Goal: Transaction & Acquisition: Purchase product/service

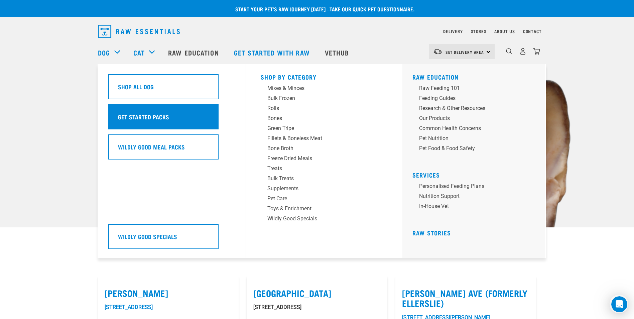
click at [163, 116] on h5 "Get Started Packs" at bounding box center [143, 116] width 51 height 9
click at [194, 110] on div "Get Started Packs" at bounding box center [163, 116] width 110 height 25
click at [184, 113] on div "Get Started Packs" at bounding box center [163, 116] width 110 height 25
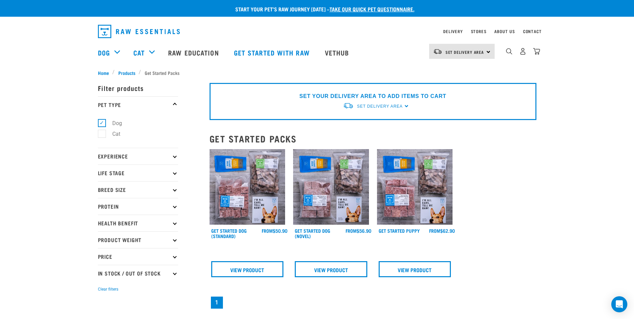
click at [259, 206] on img at bounding box center [247, 187] width 76 height 76
click at [249, 269] on link "View Product" at bounding box center [247, 269] width 72 height 16
click at [250, 264] on link "View Product" at bounding box center [247, 269] width 72 height 16
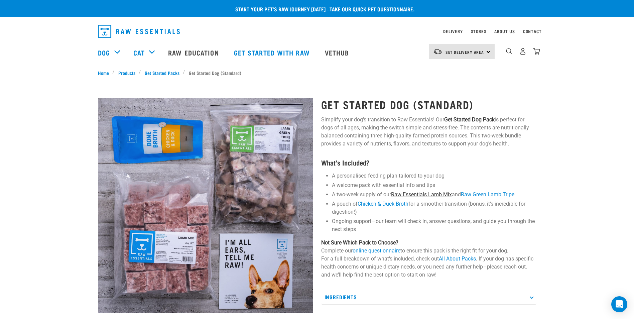
click at [435, 196] on link "Raw Essentials Lamb Mix" at bounding box center [421, 194] width 61 height 6
click at [405, 197] on link "Raw Essentials Lamb Mix" at bounding box center [421, 194] width 61 height 6
click at [433, 192] on link "Raw Essentials Lamb Mix" at bounding box center [421, 194] width 61 height 6
click at [369, 201] on link "Chicken & Duck Broth" at bounding box center [382, 203] width 51 height 6
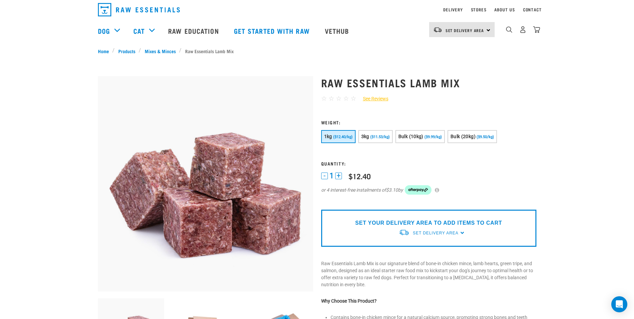
scroll to position [33, 0]
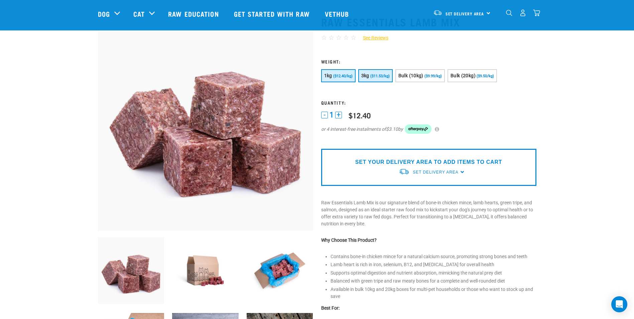
click at [384, 79] on button "3kg ($11.53/kg)" at bounding box center [375, 75] width 34 height 13
click at [419, 76] on span "Bulk (10kg)" at bounding box center [410, 75] width 25 height 5
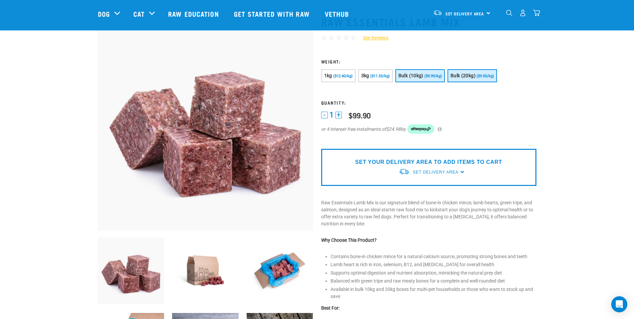
click at [467, 79] on button "Bulk (20kg) ($9.50/kg)" at bounding box center [471, 75] width 49 height 13
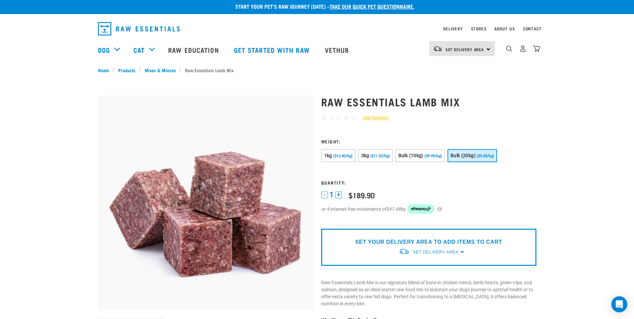
scroll to position [0, 0]
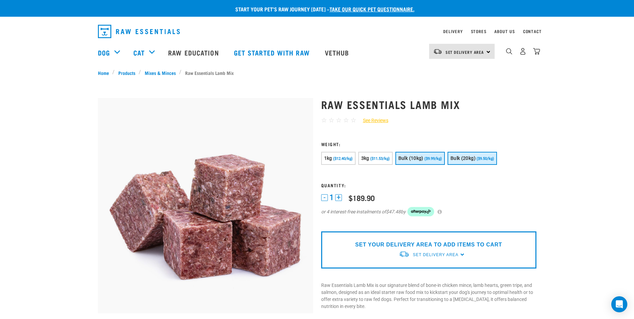
click at [414, 160] on span "Bulk (10kg)" at bounding box center [410, 157] width 25 height 5
click at [381, 158] on span "($11.53/kg)" at bounding box center [379, 158] width 19 height 4
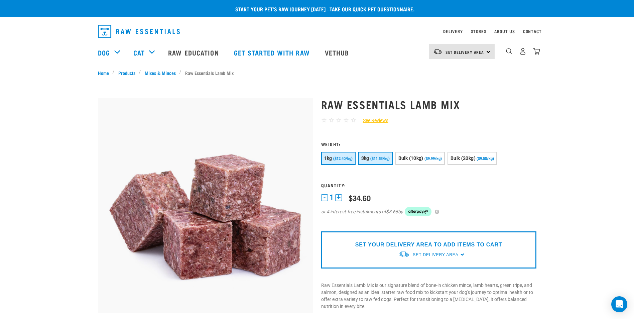
click at [337, 162] on button "1kg ($12.40/kg)" at bounding box center [338, 158] width 34 height 13
click at [378, 156] on button "3kg ($11.53/kg)" at bounding box center [375, 158] width 34 height 13
click at [162, 72] on link "Mixes & Minces" at bounding box center [160, 72] width 38 height 7
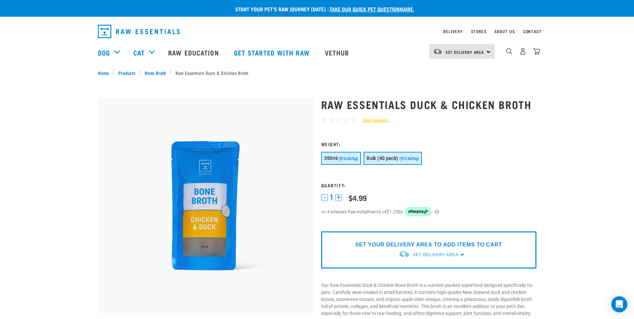
click at [399, 156] on button "Bulk (40 pack) ($12.60/kg)" at bounding box center [392, 158] width 58 height 13
click at [344, 158] on span "($14.26/kg)" at bounding box center [347, 158] width 19 height 4
click at [380, 157] on span "Bulk (40 pack)" at bounding box center [381, 157] width 31 height 5
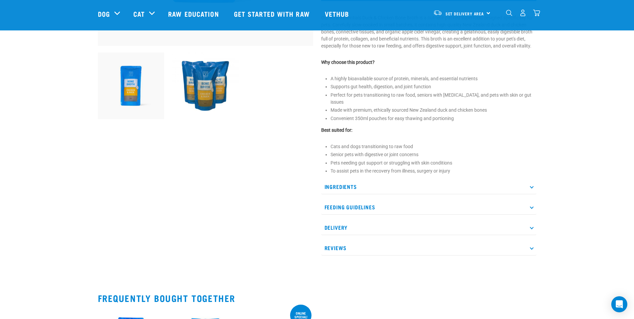
scroll to position [234, 0]
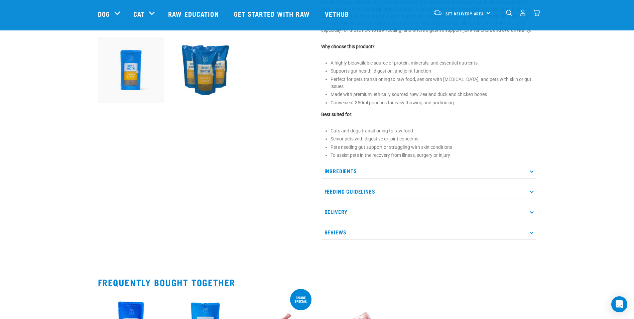
click at [388, 224] on p "Reviews" at bounding box center [428, 231] width 215 height 15
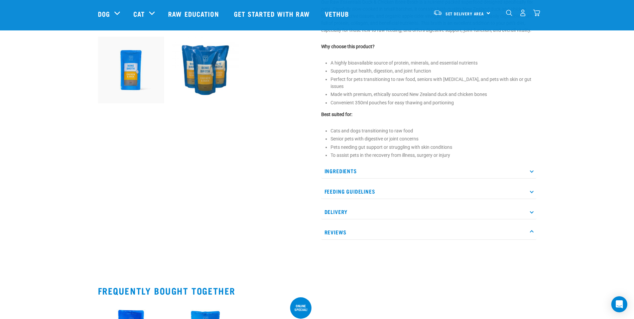
click at [388, 224] on p "Reviews" at bounding box center [428, 231] width 215 height 15
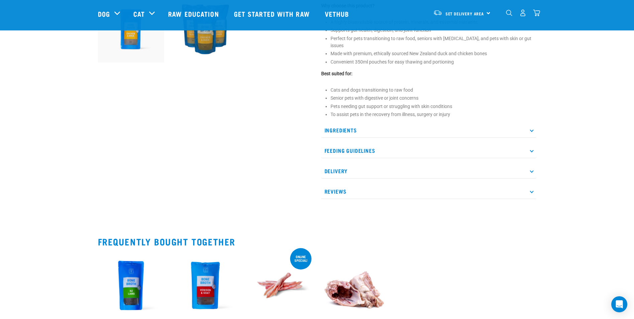
scroll to position [401, 0]
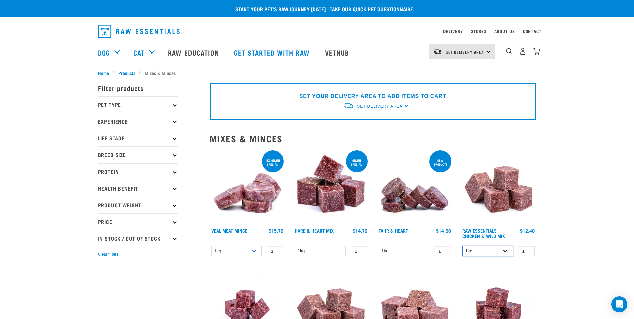
click at [484, 253] on select "1kg 3kg Bulk (10kg)" at bounding box center [487, 251] width 51 height 10
select select "709"
click at [462, 246] on select "1kg 3kg Bulk (10kg)" at bounding box center [487, 251] width 51 height 10
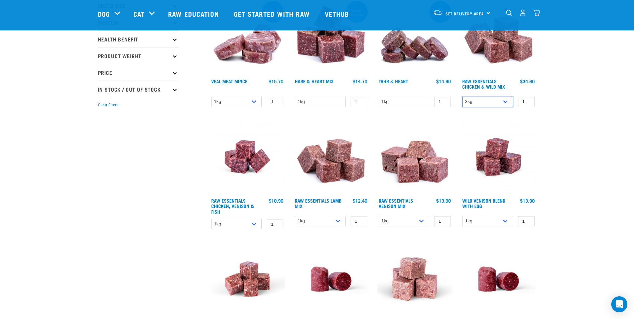
scroll to position [134, 0]
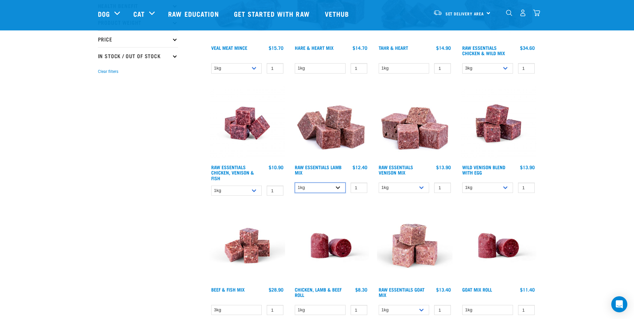
click at [328, 191] on select "1kg 3kg Bulk (10kg)" at bounding box center [320, 187] width 51 height 10
select select "24"
click at [295, 182] on select "1kg 3kg Bulk (10kg)" at bounding box center [320, 187] width 51 height 10
click at [408, 189] on select "1kg 3kg Bulk (20kg)" at bounding box center [404, 187] width 51 height 10
select select "712"
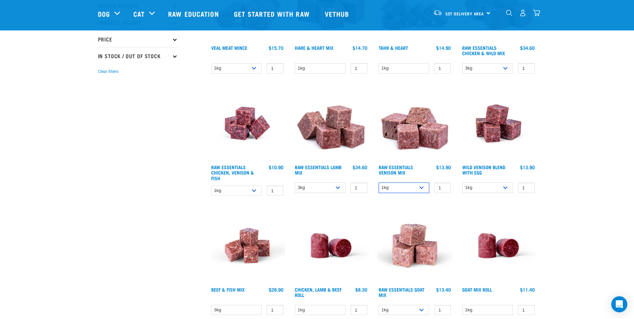
click at [379, 182] on select "1kg 3kg Bulk (20kg)" at bounding box center [404, 187] width 51 height 10
click at [240, 186] on select "1kg 3kg" at bounding box center [236, 190] width 51 height 10
click at [211, 185] on select "1kg 3kg" at bounding box center [236, 190] width 51 height 10
click at [242, 187] on select "1kg 3kg" at bounding box center [236, 190] width 51 height 10
select select "28665"
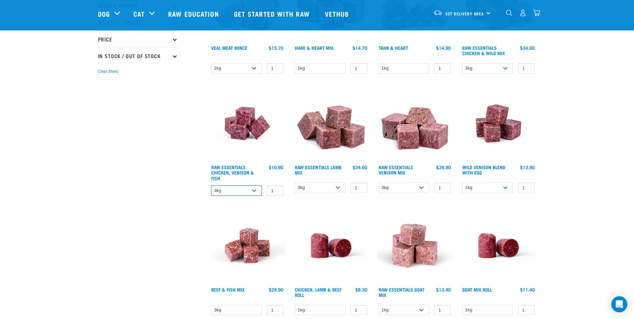
click at [211, 185] on select "1kg 3kg" at bounding box center [236, 190] width 51 height 10
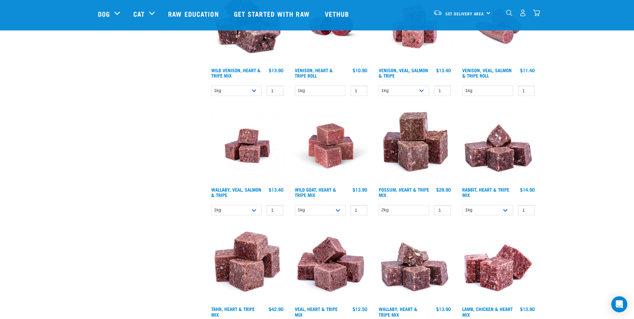
scroll to position [768, 0]
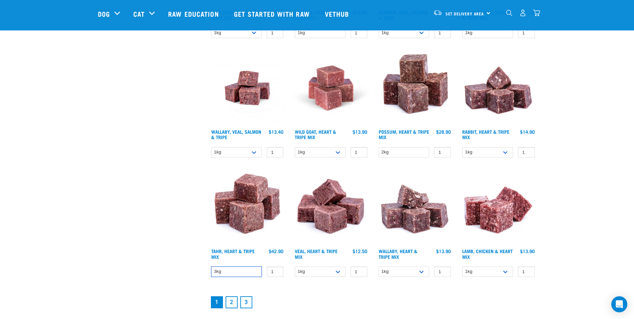
click at [229, 272] on select "3kg" at bounding box center [236, 271] width 51 height 10
click at [228, 272] on select "3kg" at bounding box center [236, 271] width 51 height 10
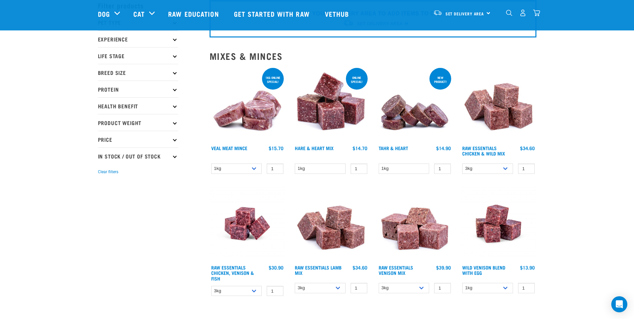
scroll to position [0, 0]
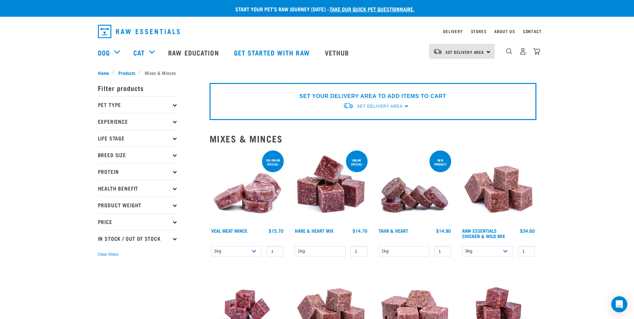
click at [144, 223] on p "Price" at bounding box center [138, 221] width 80 height 17
click at [132, 105] on p "Pet Type" at bounding box center [138, 104] width 80 height 17
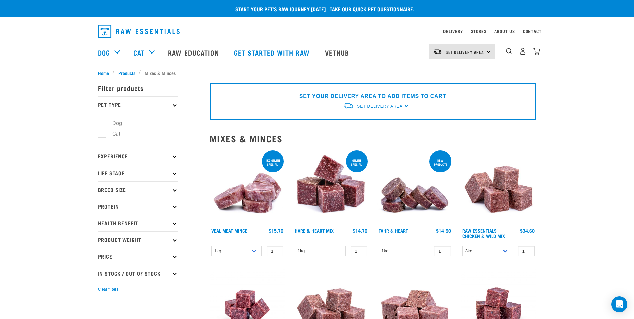
click at [113, 121] on label "Dog" at bounding box center [113, 123] width 23 height 8
click at [102, 121] on input "Dog" at bounding box center [100, 122] width 4 height 4
checkbox input "true"
click at [131, 107] on p "Pet Type" at bounding box center [138, 104] width 80 height 17
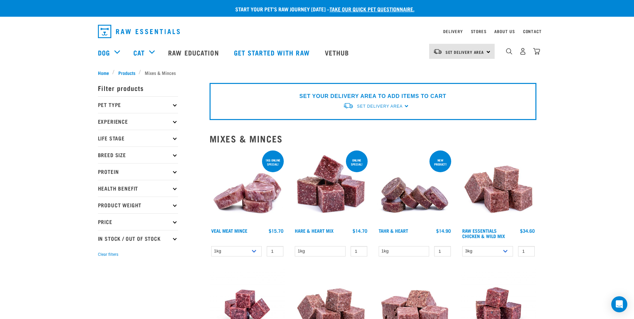
click at [128, 120] on p "Experience" at bounding box center [138, 121] width 80 height 17
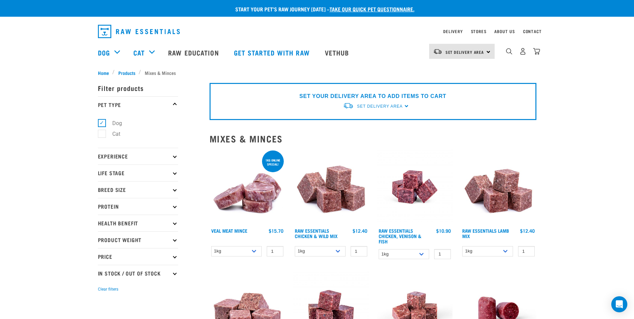
click at [125, 160] on p "Experience" at bounding box center [138, 156] width 80 height 17
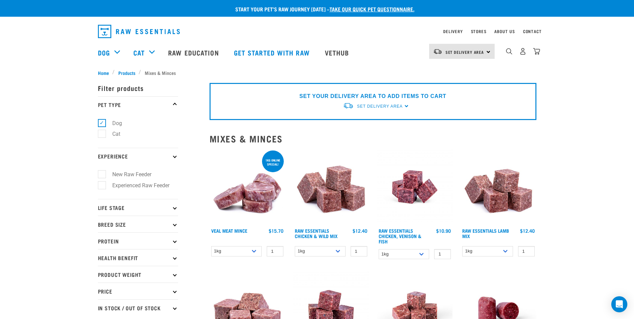
click at [128, 208] on p "Life Stage" at bounding box center [138, 207] width 80 height 17
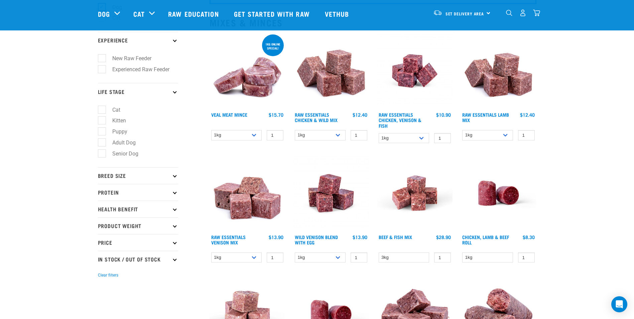
click at [120, 142] on label "Adult Dog" at bounding box center [120, 142] width 37 height 8
click at [102, 142] on input "Adult Dog" at bounding box center [100, 141] width 4 height 4
checkbox input "true"
click at [118, 173] on p "Breed Size" at bounding box center [138, 175] width 80 height 17
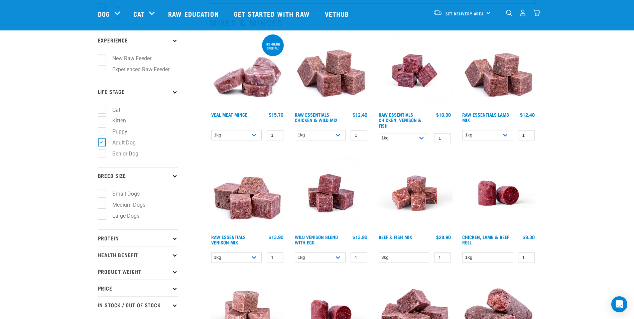
click at [123, 205] on label "Medium Dogs" at bounding box center [125, 204] width 46 height 8
click at [102, 205] on input "Medium Dogs" at bounding box center [100, 203] width 4 height 4
checkbox input "true"
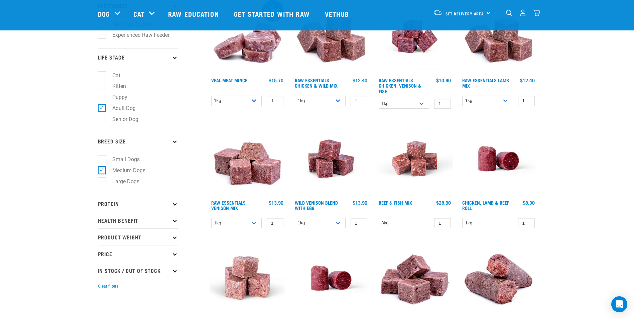
scroll to position [134, 0]
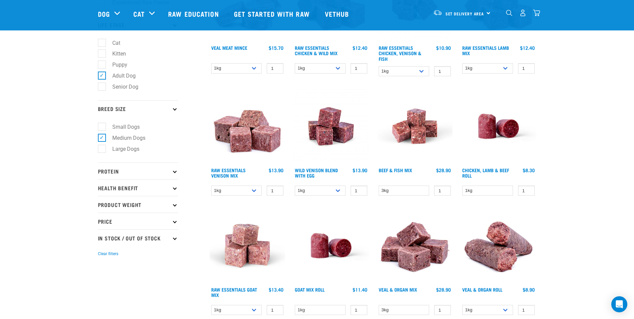
click at [124, 170] on p "Protein" at bounding box center [138, 170] width 80 height 17
click at [123, 172] on p "Protein" at bounding box center [138, 170] width 80 height 17
click at [122, 189] on p "Health Benefit" at bounding box center [138, 187] width 80 height 17
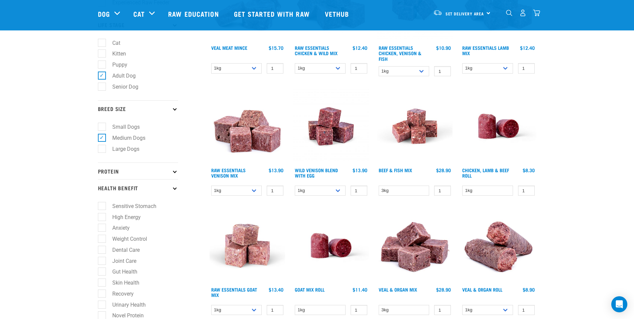
click at [122, 189] on p "Health Benefit" at bounding box center [138, 187] width 80 height 17
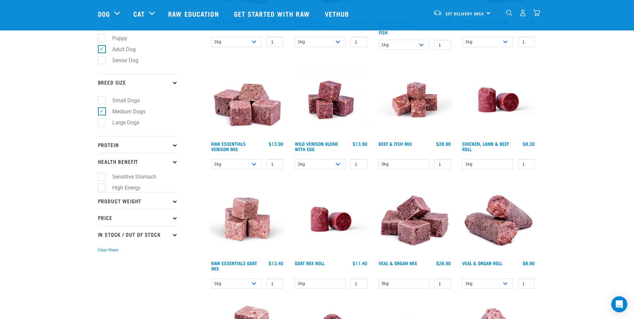
scroll to position [200, 0]
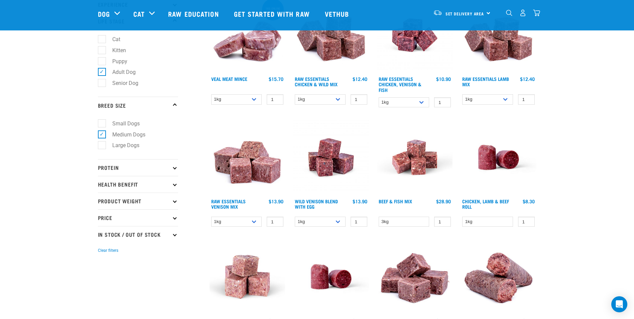
scroll to position [100, 0]
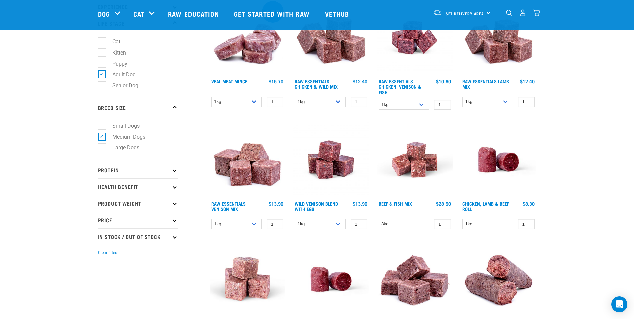
click at [123, 200] on p "Product Weight" at bounding box center [138, 203] width 80 height 17
click at [118, 253] on label "3kg" at bounding box center [113, 254] width 22 height 8
click at [102, 253] on input "3kg" at bounding box center [100, 253] width 4 height 4
checkbox input "true"
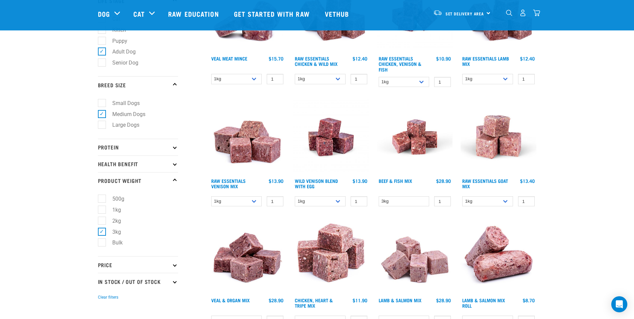
scroll to position [134, 0]
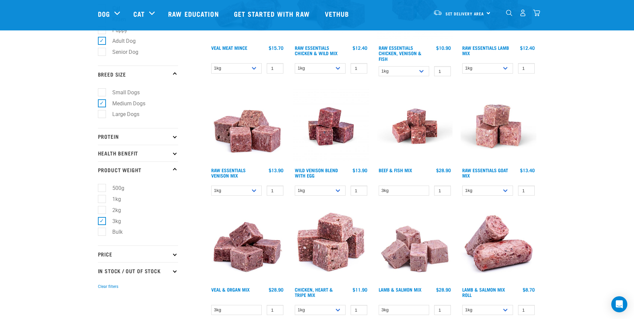
click at [135, 248] on p "Price" at bounding box center [138, 253] width 80 height 17
click at [128, 284] on label "$20 - $50" at bounding box center [119, 283] width 35 height 8
click at [102, 284] on input "$20 - $50" at bounding box center [100, 282] width 4 height 4
checkbox input "true"
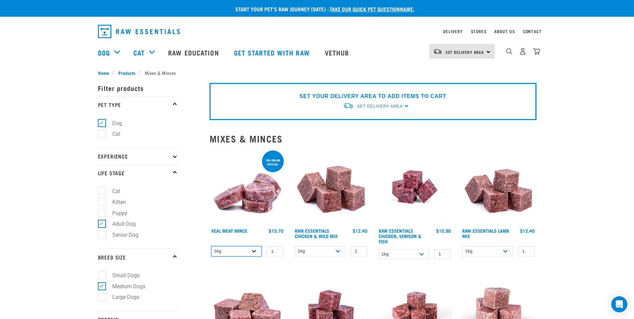
click at [246, 249] on select "1kg 3kg" at bounding box center [236, 251] width 51 height 10
select select "703"
click at [211, 246] on select "1kg 3kg" at bounding box center [236, 251] width 51 height 10
click at [243, 251] on select "1kg 3kg" at bounding box center [236, 251] width 51 height 10
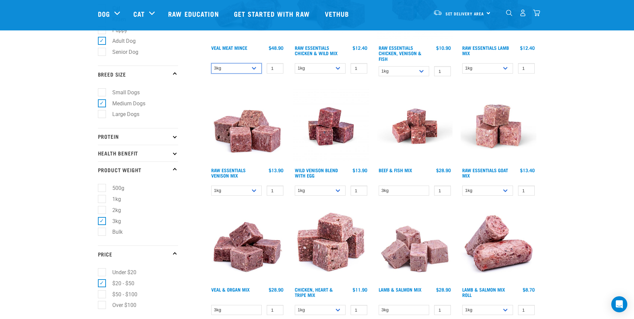
scroll to position [67, 0]
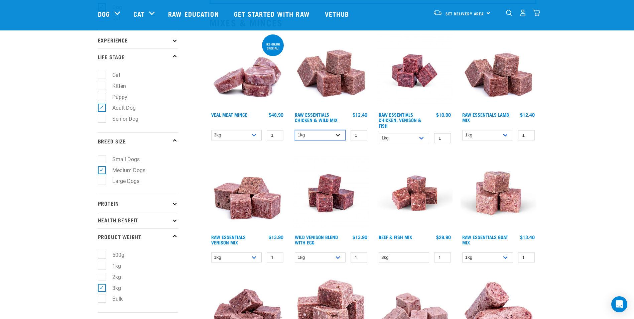
click at [321, 137] on select "1kg 3kg Bulk (10kg)" at bounding box center [320, 135] width 51 height 10
select select "709"
click at [295, 130] on select "1kg 3kg Bulk (10kg)" at bounding box center [320, 135] width 51 height 10
click at [398, 137] on select "1kg 3kg" at bounding box center [404, 138] width 51 height 10
select select "28665"
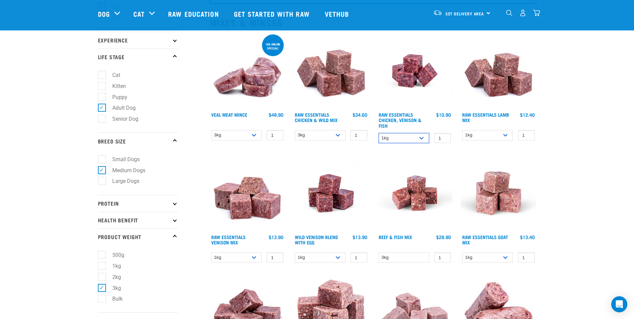
click at [379, 133] on select "1kg 3kg" at bounding box center [404, 138] width 51 height 10
click at [490, 139] on select "1kg 3kg Bulk (10kg)" at bounding box center [487, 135] width 51 height 10
click at [462, 130] on select "1kg 3kg Bulk (10kg)" at bounding box center [487, 135] width 51 height 10
click at [476, 139] on select "1kg 3kg Bulk (10kg)" at bounding box center [487, 135] width 51 height 10
click at [462, 130] on select "1kg 3kg Bulk (10kg)" at bounding box center [487, 135] width 51 height 10
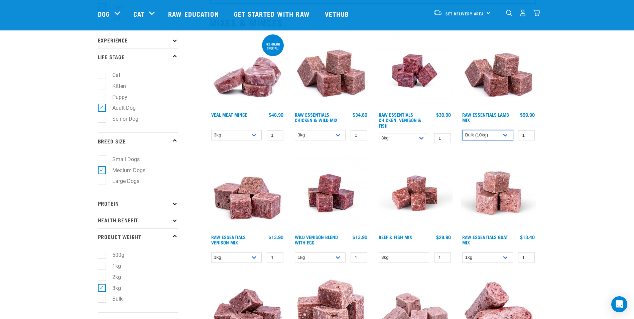
drag, startPoint x: 479, startPoint y: 132, endPoint x: 480, endPoint y: 141, distance: 9.4
click at [479, 132] on select "1kg 3kg Bulk (10kg)" at bounding box center [487, 135] width 51 height 10
select select "24"
click at [462, 130] on select "1kg 3kg Bulk (10kg)" at bounding box center [487, 135] width 51 height 10
click at [236, 258] on select "1kg 3kg Bulk (20kg)" at bounding box center [236, 257] width 51 height 10
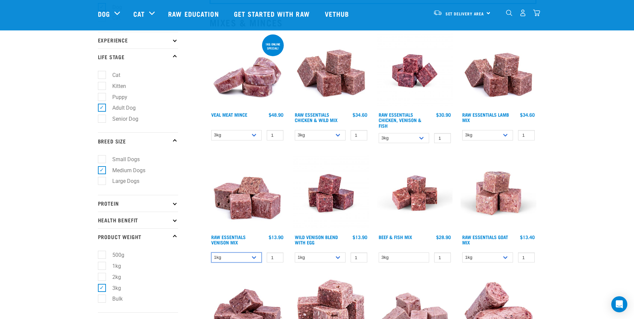
select select "712"
click at [211, 252] on select "1kg 3kg Bulk (20kg)" at bounding box center [236, 257] width 51 height 10
click at [319, 258] on select "1kg 3kg Bulk (10kg)" at bounding box center [320, 257] width 51 height 10
select select "34496"
click at [295, 252] on select "1kg 3kg Bulk (10kg)" at bounding box center [320, 257] width 51 height 10
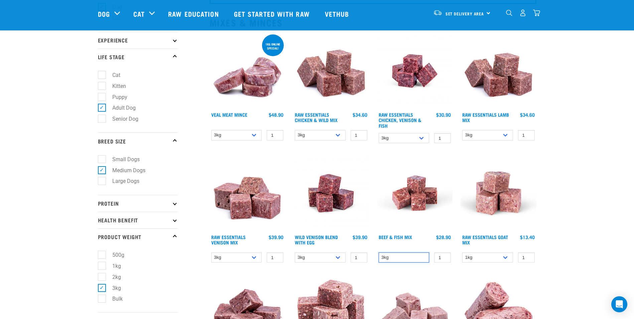
click at [401, 254] on select "3kg" at bounding box center [404, 257] width 51 height 10
click at [379, 252] on select "3kg" at bounding box center [404, 257] width 51 height 10
click at [489, 259] on select "1kg 3kg Bulk (10kg)" at bounding box center [487, 257] width 51 height 10
select select "337219"
click at [462, 252] on select "1kg 3kg Bulk (10kg)" at bounding box center [487, 257] width 51 height 10
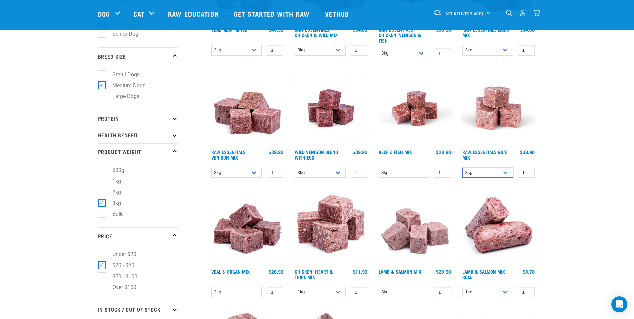
scroll to position [167, 0]
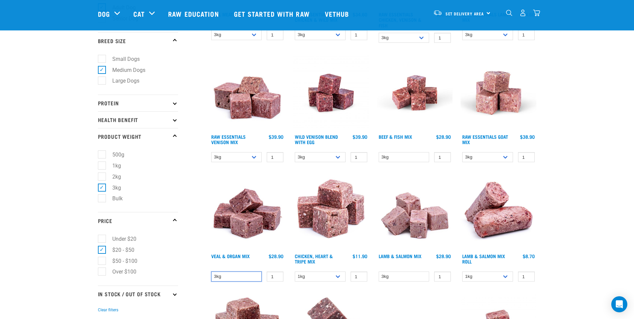
click at [238, 277] on select "3kg" at bounding box center [236, 276] width 51 height 10
click at [240, 282] on div "3kg 1 0 100 0 100" at bounding box center [247, 277] width 76 height 12
click at [320, 278] on select "1kg 3kg" at bounding box center [320, 276] width 51 height 10
select select "368"
click at [295, 271] on select "1kg 3kg" at bounding box center [320, 276] width 51 height 10
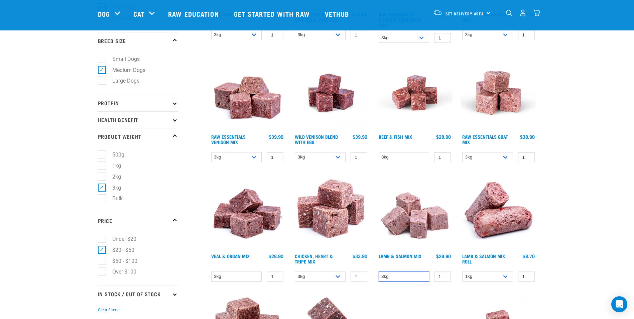
click at [384, 277] on select "3kg" at bounding box center [404, 276] width 51 height 10
click at [379, 271] on select "3kg" at bounding box center [404, 276] width 51 height 10
click at [474, 278] on select "1kg Bulk (10kg)" at bounding box center [487, 276] width 51 height 10
click at [462, 271] on select "1kg Bulk (10kg)" at bounding box center [487, 276] width 51 height 10
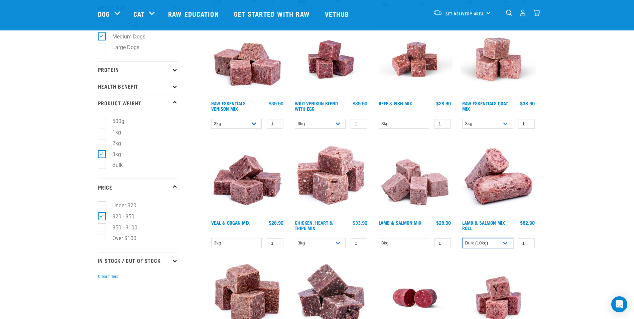
scroll to position [267, 0]
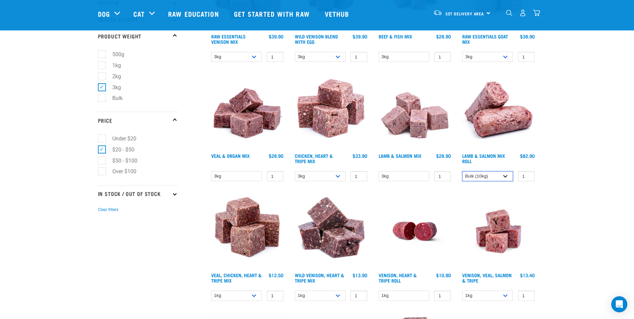
click at [477, 176] on select "1kg Bulk (10kg)" at bounding box center [487, 176] width 51 height 10
select select "337"
click at [462, 171] on select "1kg Bulk (10kg)" at bounding box center [487, 176] width 51 height 10
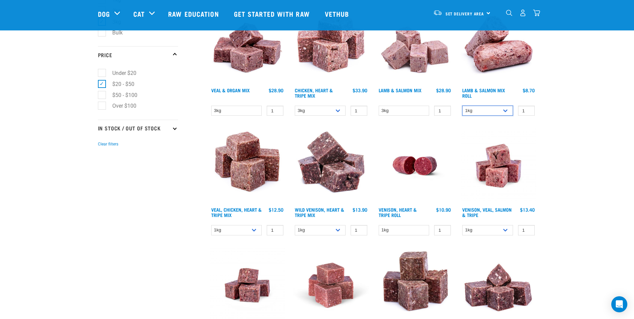
scroll to position [334, 0]
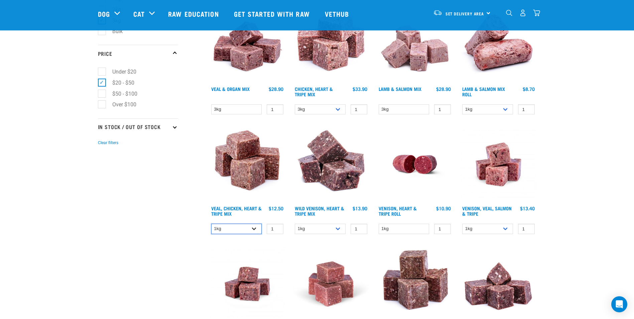
click at [245, 231] on select "1kg 3kg" at bounding box center [236, 228] width 51 height 10
select select "752"
click at [211, 223] on select "1kg 3kg" at bounding box center [236, 228] width 51 height 10
click at [315, 230] on select "1kg 3kg" at bounding box center [320, 228] width 51 height 10
select select "763"
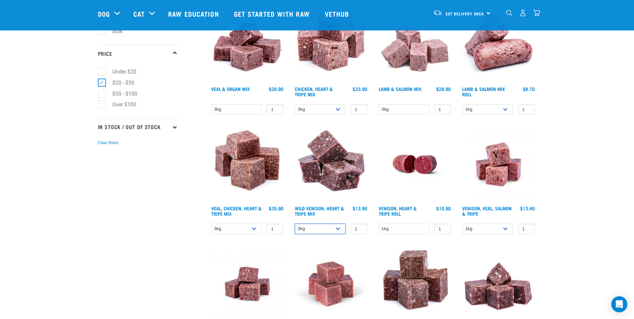
click at [295, 223] on select "1kg 3kg" at bounding box center [320, 228] width 51 height 10
click at [386, 230] on select "1kg" at bounding box center [404, 228] width 51 height 10
click at [379, 223] on select "1kg" at bounding box center [404, 228] width 51 height 10
click at [470, 230] on select "1kg 3kg Bulk (18kg)" at bounding box center [487, 228] width 51 height 10
select select "62284"
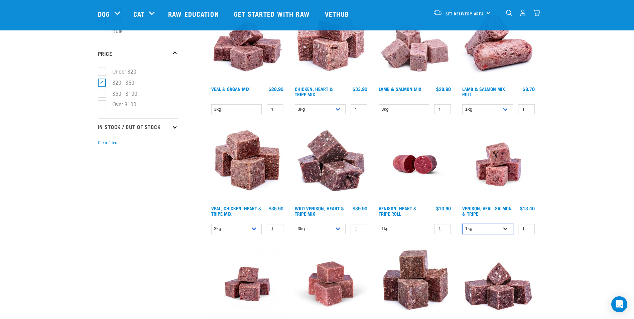
click at [462, 223] on select "1kg 3kg Bulk (18kg)" at bounding box center [487, 228] width 51 height 10
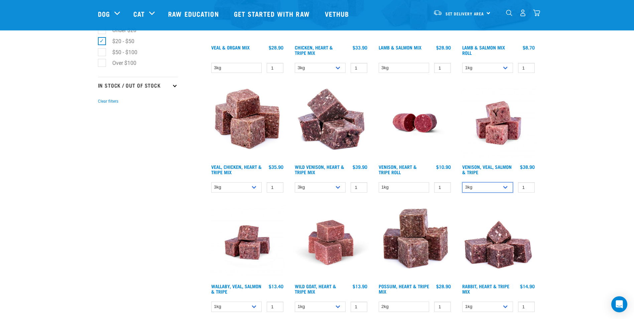
scroll to position [468, 0]
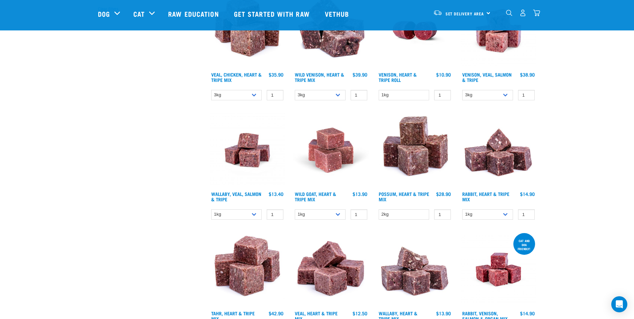
click at [231, 221] on div "Wallaby, Veal, Salmon & Tripe 1 0 100 0 100 0 100" at bounding box center [247, 167] width 84 height 119
drag, startPoint x: 233, startPoint y: 213, endPoint x: 230, endPoint y: 220, distance: 7.6
click at [233, 213] on select "1kg 3kg Bulk (18kg)" at bounding box center [236, 214] width 51 height 10
select select "45457"
click at [211, 209] on select "1kg 3kg Bulk (18kg)" at bounding box center [236, 214] width 51 height 10
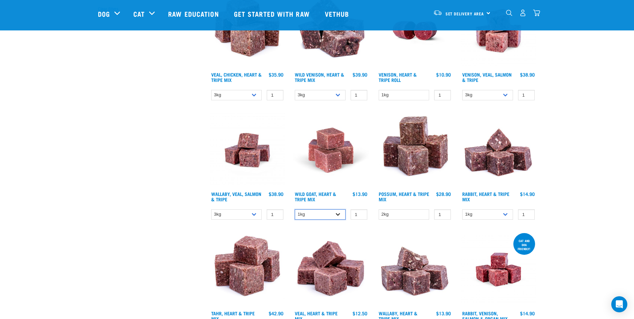
drag, startPoint x: 306, startPoint y: 213, endPoint x: 313, endPoint y: 217, distance: 8.2
click at [306, 213] on select "1kg 3kg" at bounding box center [320, 214] width 51 height 10
select select "262170"
click at [295, 209] on select "1kg 3kg" at bounding box center [320, 214] width 51 height 10
click at [394, 213] on select "2kg" at bounding box center [404, 214] width 51 height 10
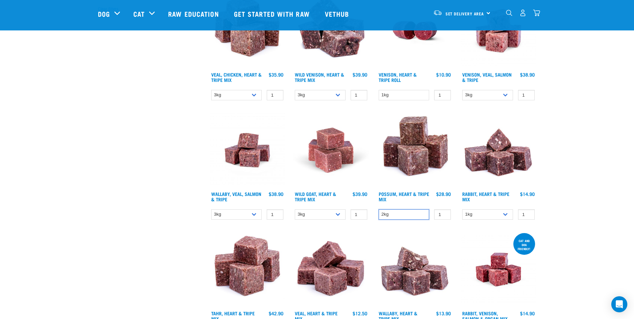
drag, startPoint x: 400, startPoint y: 214, endPoint x: 423, endPoint y: 211, distance: 23.2
click at [401, 214] on select "2kg" at bounding box center [404, 214] width 51 height 10
click at [473, 215] on select "1kg 3kg" at bounding box center [487, 214] width 51 height 10
select select "706"
click at [462, 209] on select "1kg 3kg" at bounding box center [487, 214] width 51 height 10
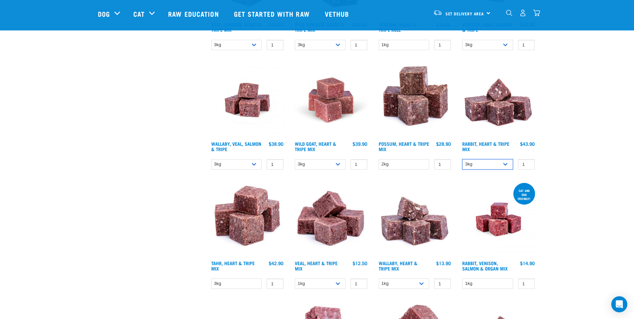
scroll to position [535, 0]
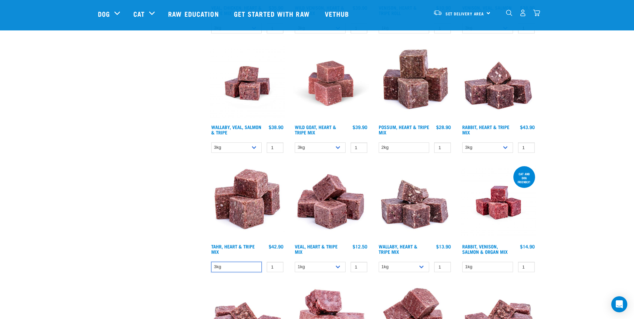
click at [237, 266] on select "3kg" at bounding box center [236, 267] width 51 height 10
click at [237, 265] on select "3kg" at bounding box center [236, 267] width 51 height 10
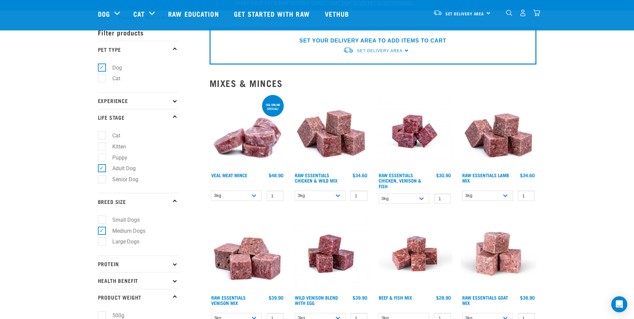
scroll to position [0, 0]
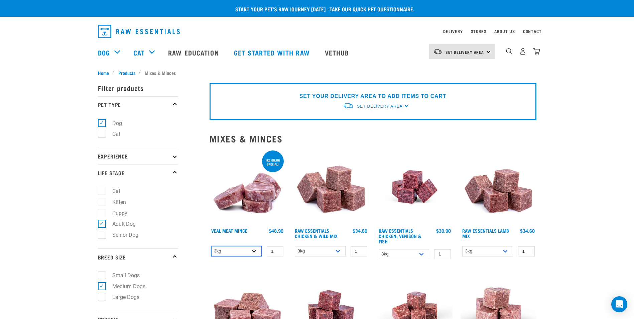
click at [239, 251] on select "1kg 3kg" at bounding box center [236, 251] width 51 height 10
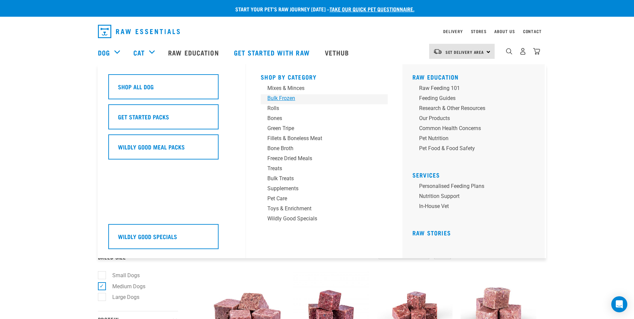
click at [273, 96] on div "Bulk Frozen" at bounding box center [319, 98] width 104 height 8
